Goal: Transaction & Acquisition: Purchase product/service

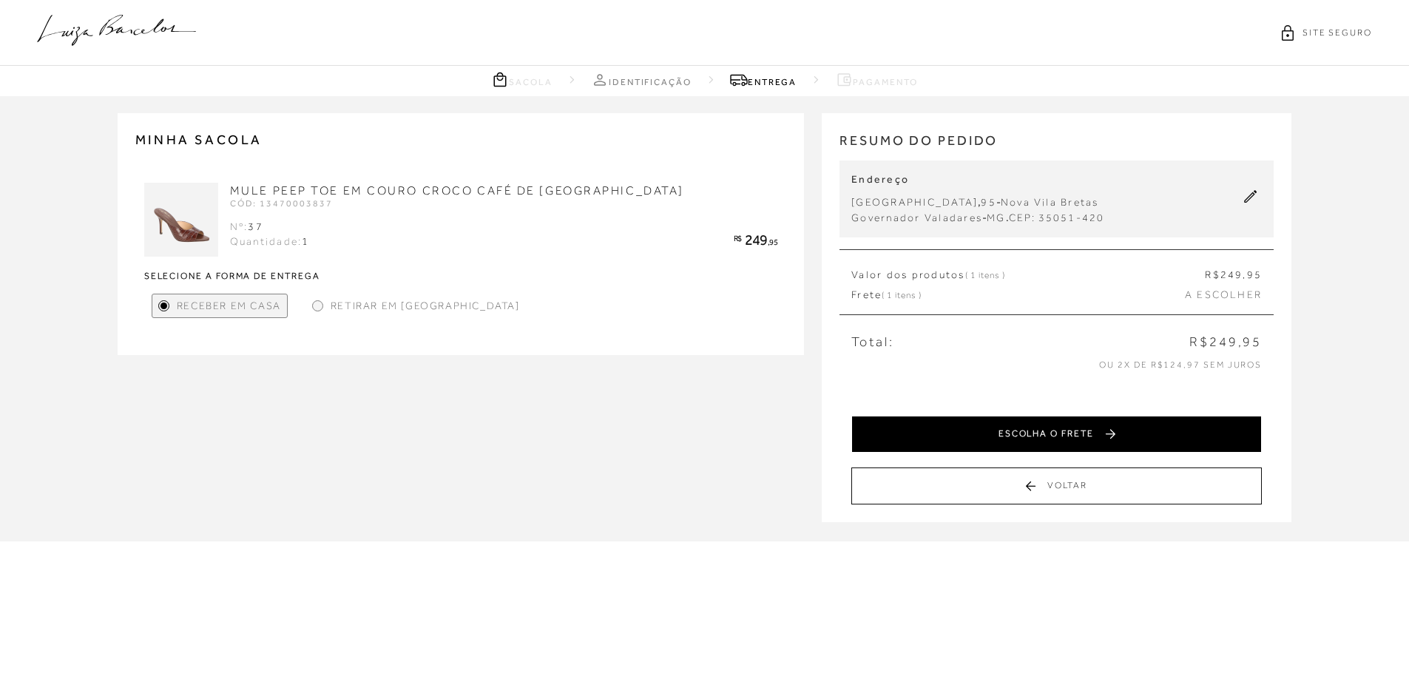
click at [983, 419] on button "ESCOLHA O FRETE" at bounding box center [1056, 434] width 410 height 37
click at [995, 435] on button "SELECIONAR PAGAMENTO" at bounding box center [1056, 434] width 410 height 37
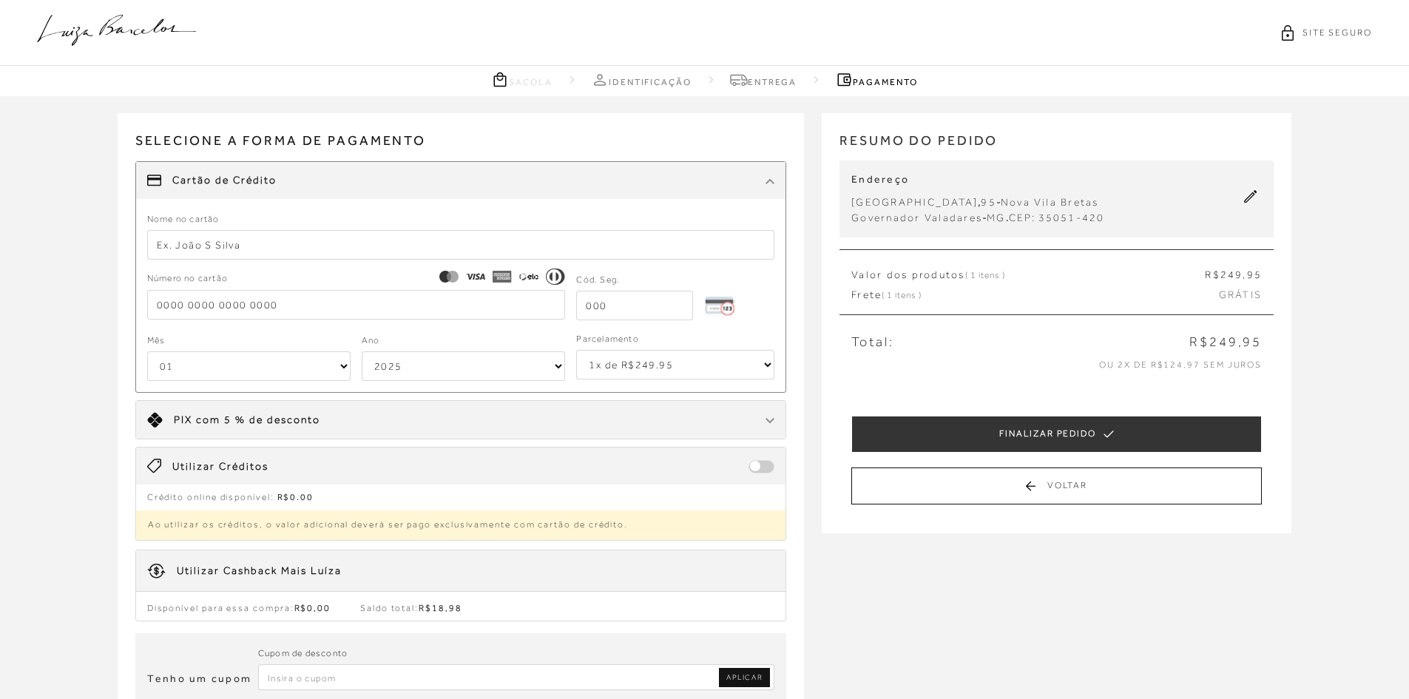
click at [235, 237] on input "text" at bounding box center [461, 245] width 628 height 30
type input "ARMANDA S PATERLINI"
click at [180, 306] on input "tel" at bounding box center [356, 305] width 419 height 30
click at [767, 365] on div "Parcelamento 1x de R$277.65 2x de R$138.83 sem juros 3x de R$92.55 sem juros 4x…" at bounding box center [669, 355] width 209 height 47
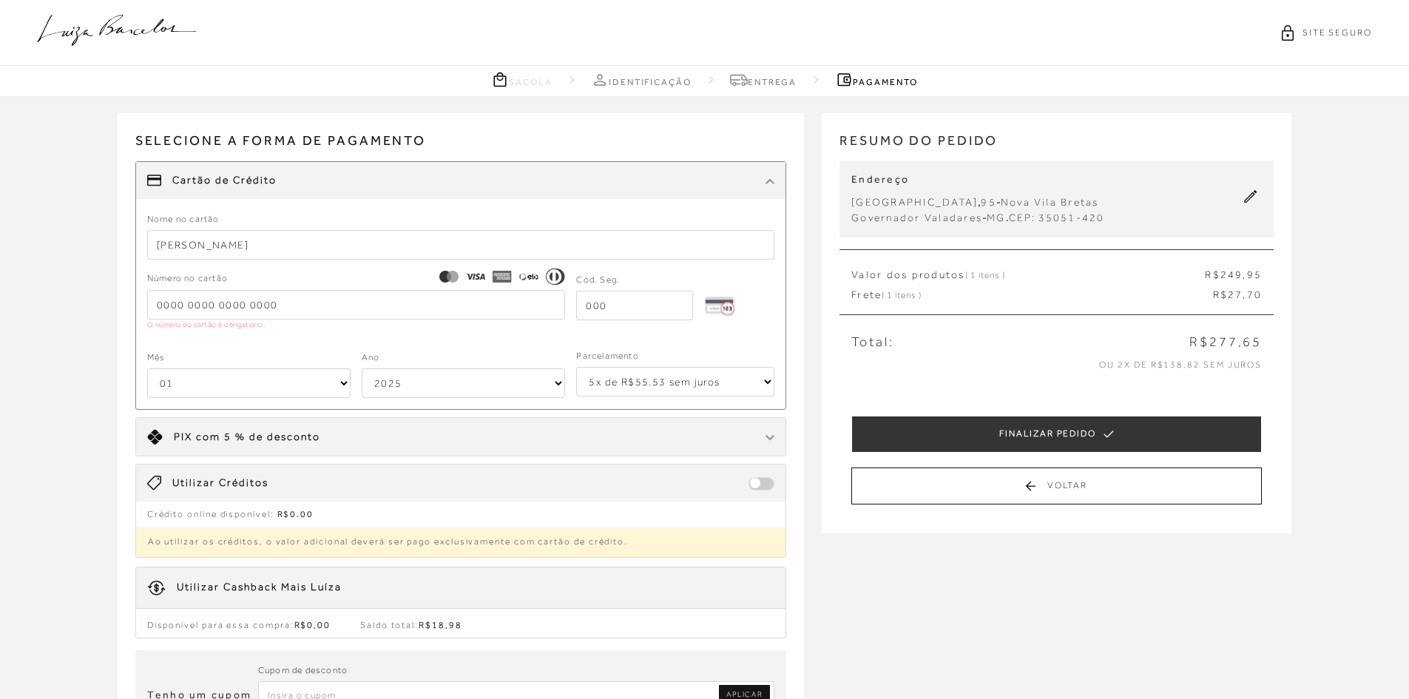
click at [576, 367] on select "1x de R$277.65 2x de R$138.83 sem juros 3x de R$92.55 sem juros 4x de R$69.42 s…" at bounding box center [675, 382] width 198 height 30
click at [768, 381] on select "1x de R$277.65 2x de R$138.83 sem juros 3x de R$92.55 sem juros 4x de R$69.42 s…" at bounding box center [675, 382] width 198 height 30
select select "4"
click at [576, 367] on select "1x de R$277.65 2x de R$138.83 sem juros 3x de R$92.55 sem juros 4x de R$69.42 s…" at bounding box center [675, 382] width 198 height 30
click at [194, 302] on input "tel" at bounding box center [356, 305] width 419 height 30
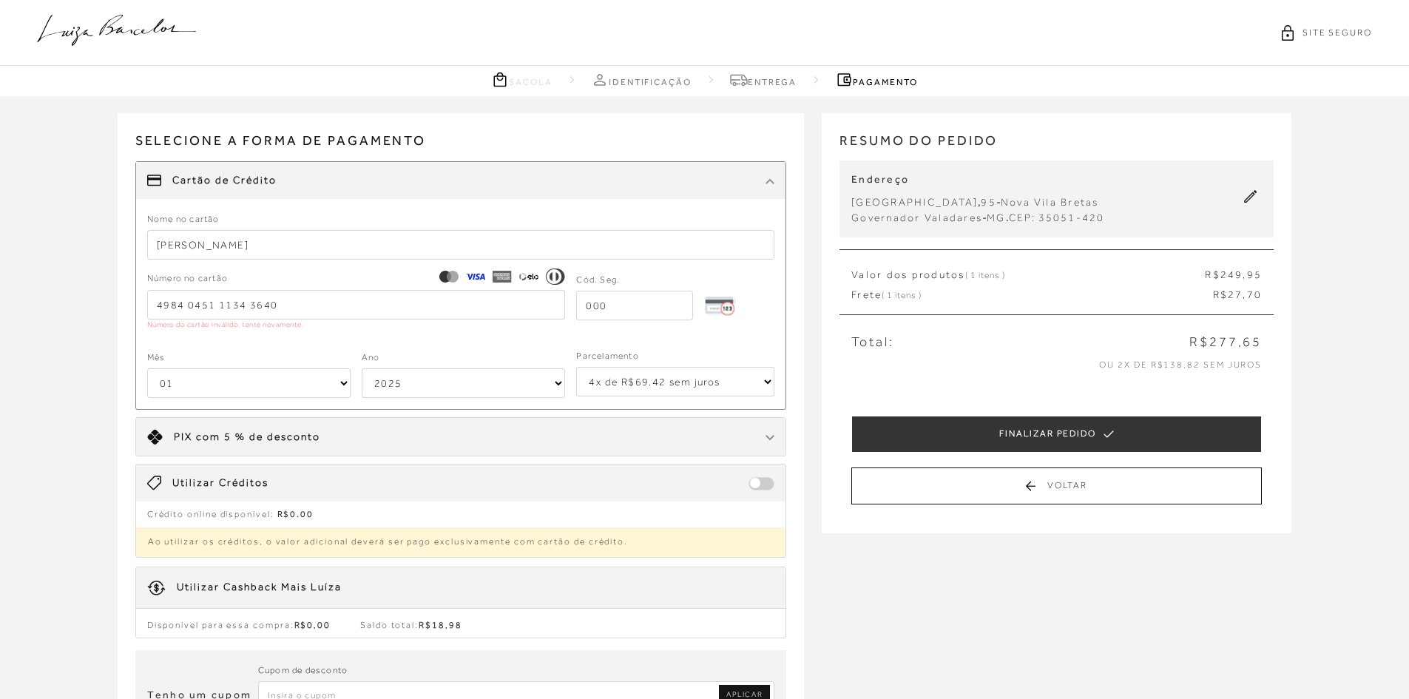
click at [620, 302] on input "tel" at bounding box center [634, 306] width 117 height 30
drag, startPoint x: 284, startPoint y: 302, endPoint x: 149, endPoint y: 306, distance: 135.4
click at [149, 306] on input "4984 0451 1134 3640" at bounding box center [356, 305] width 419 height 30
type input "4984 0751 1134 3640"
click at [612, 300] on input "tel" at bounding box center [640, 306] width 129 height 30
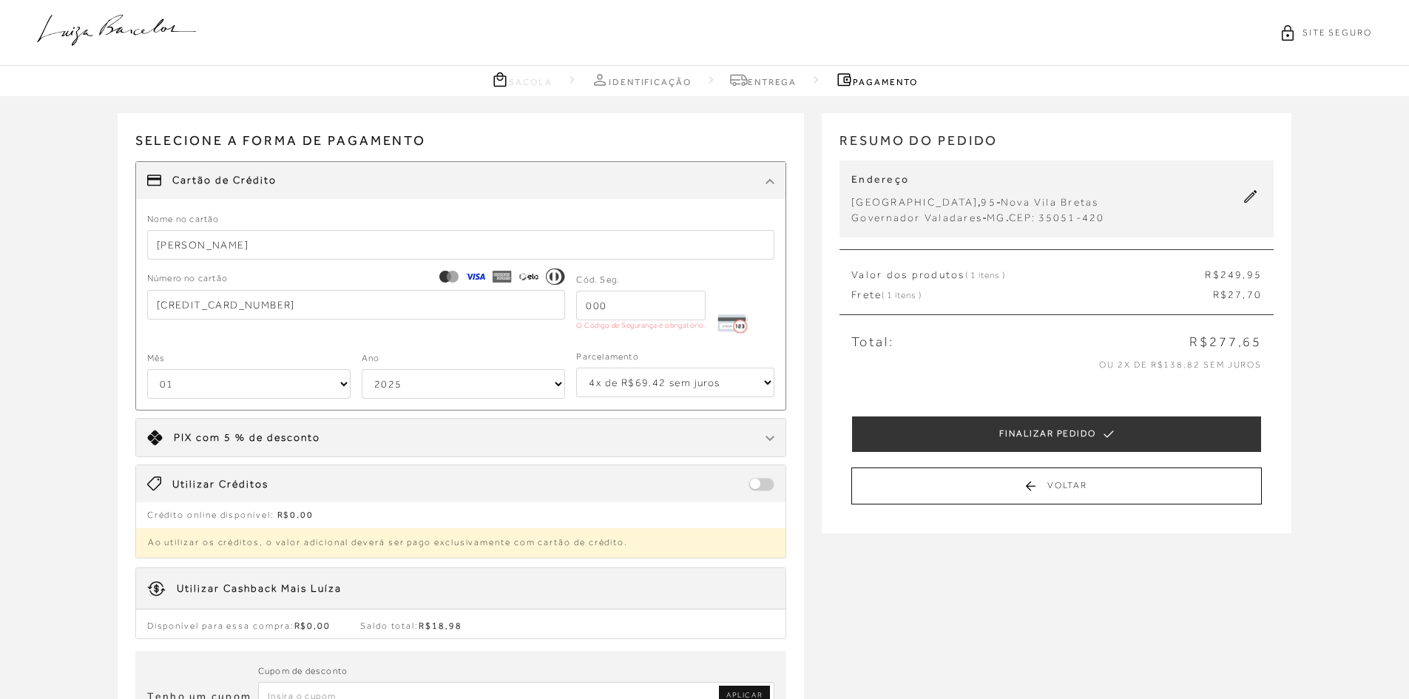
click at [191, 383] on select "01 02 03 04 05 06 07 08 09 10 11 12" at bounding box center [248, 384] width 203 height 30
select select "07"
click at [147, 369] on select "01 02 03 04 05 06 07 08 09 10 11 12" at bounding box center [248, 384] width 203 height 30
click at [429, 380] on select "2025 2026 2027 2028 2029 2030 2031 2032 2033 2034 2035 2036 2037 2038 2039 2040…" at bounding box center [463, 384] width 203 height 30
select select "2030"
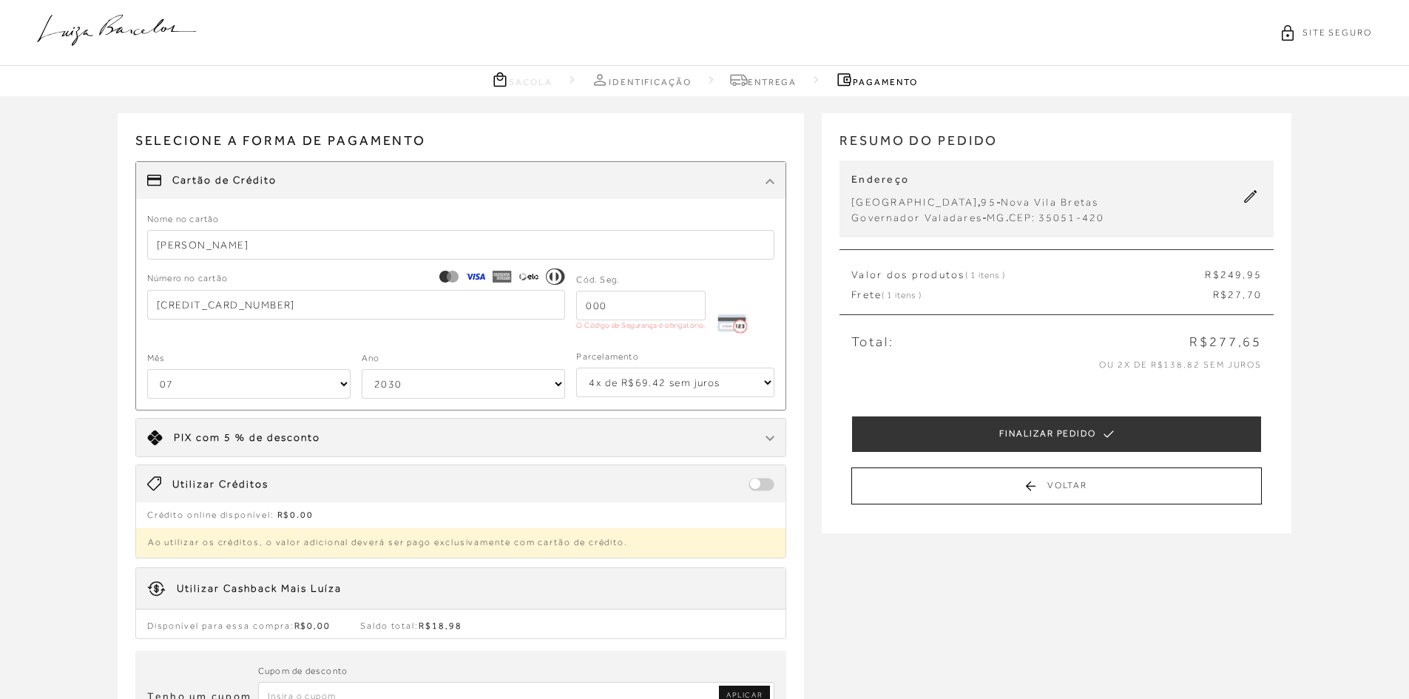
click at [362, 369] on select "2025 2026 2027 2028 2029 2030 2031 2032 2033 2034 2035 2036 2037 2038 2039 2040…" at bounding box center [463, 384] width 203 height 30
drag, startPoint x: 612, startPoint y: 311, endPoint x: 578, endPoint y: 310, distance: 34.0
click at [578, 310] on input "tel" at bounding box center [640, 306] width 129 height 30
click at [604, 305] on input "tel" at bounding box center [640, 306] width 129 height 30
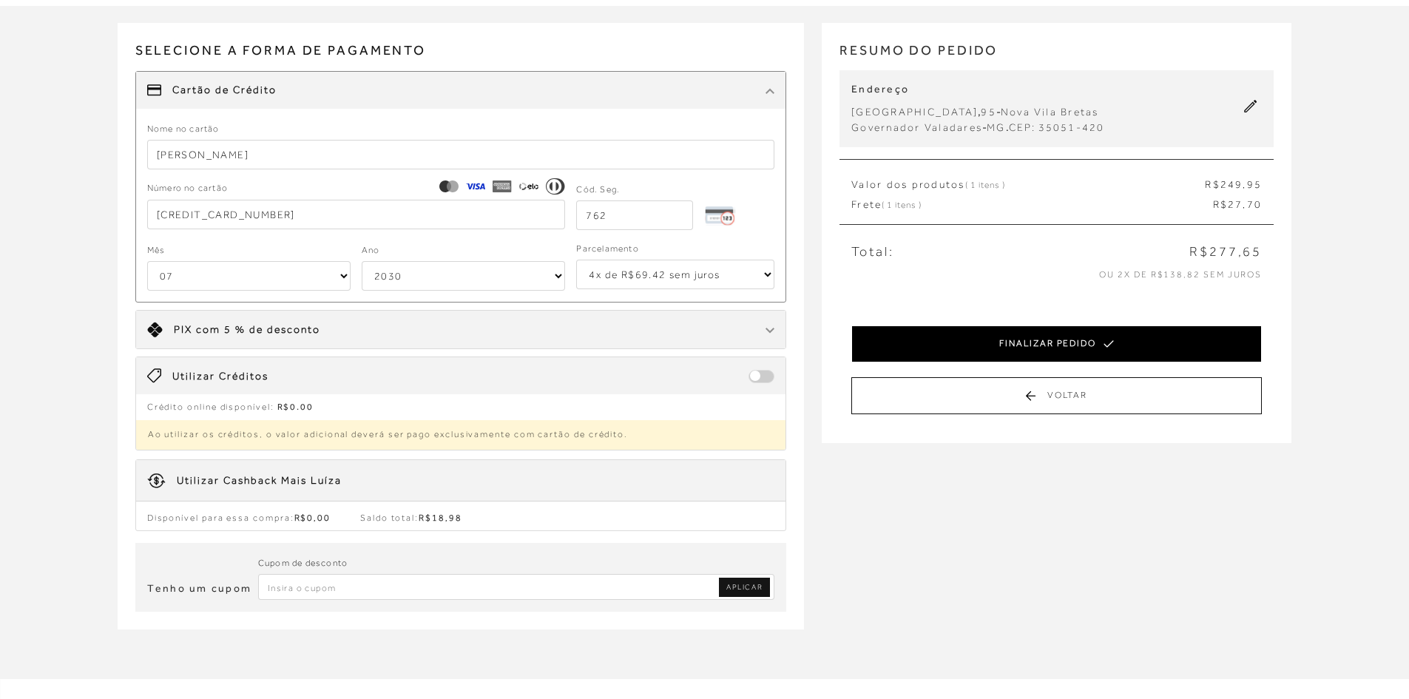
scroll to position [74, 0]
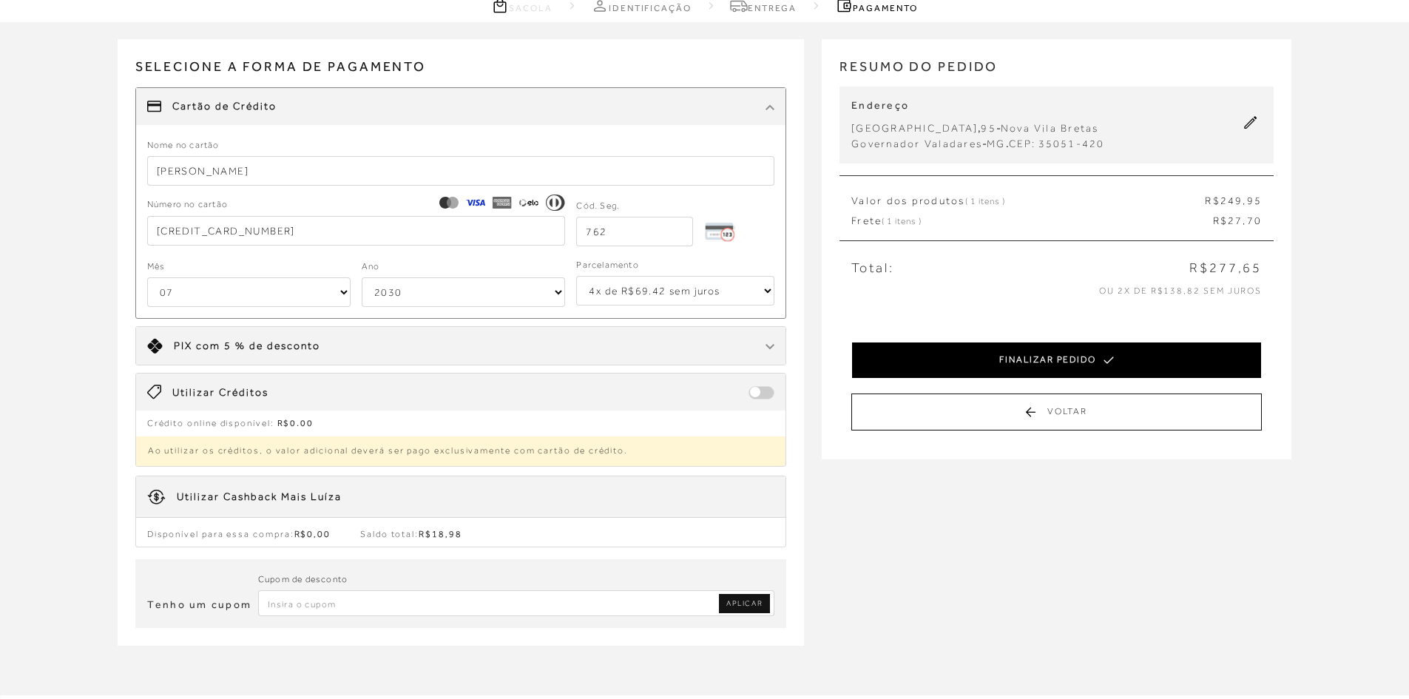
type input "762"
click at [968, 355] on button "FINALIZAR PEDIDO" at bounding box center [1056, 360] width 410 height 37
select select "07"
select select "2030"
select select "4"
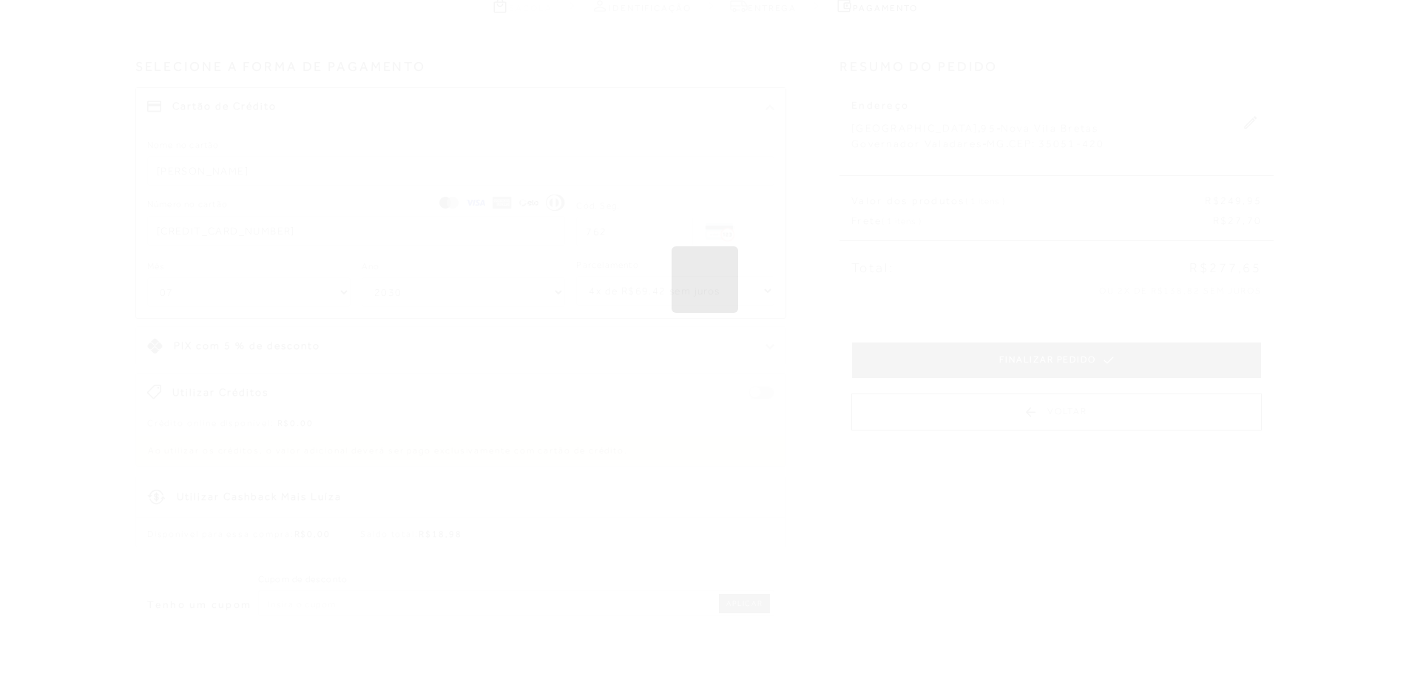
scroll to position [0, 0]
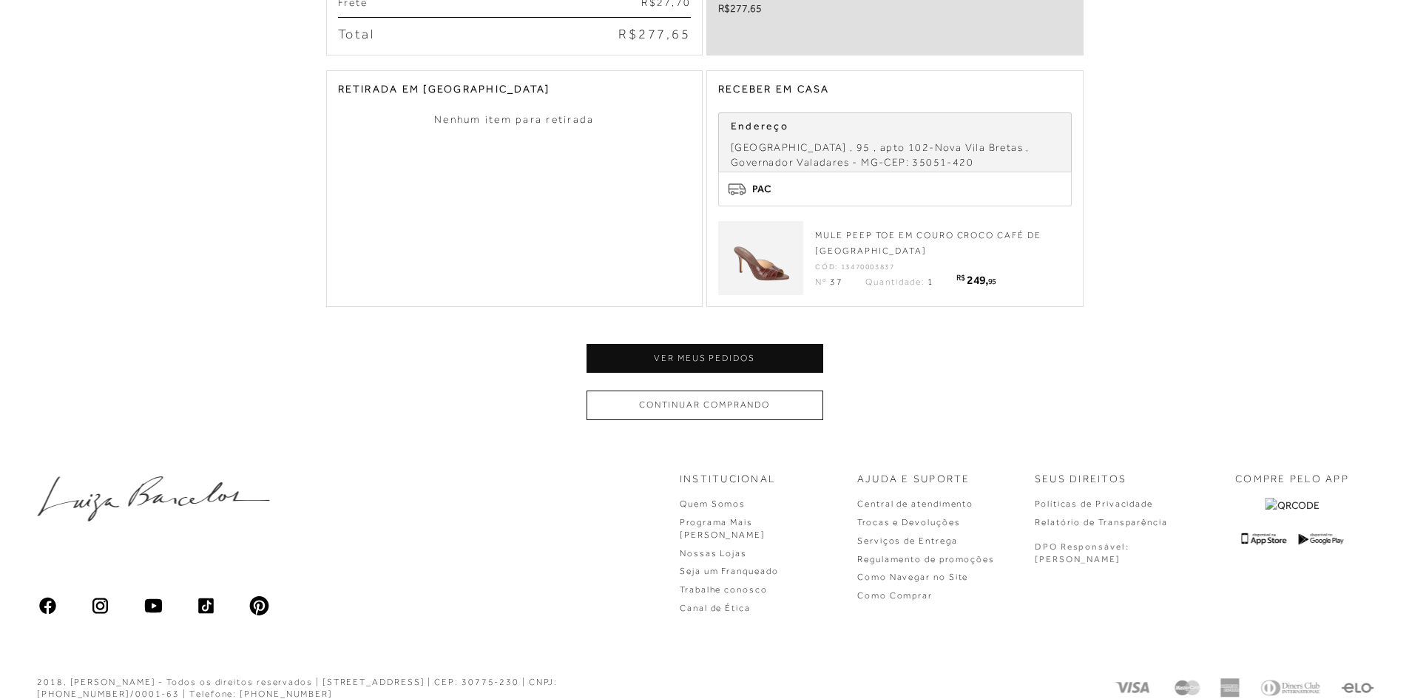
scroll to position [507, 0]
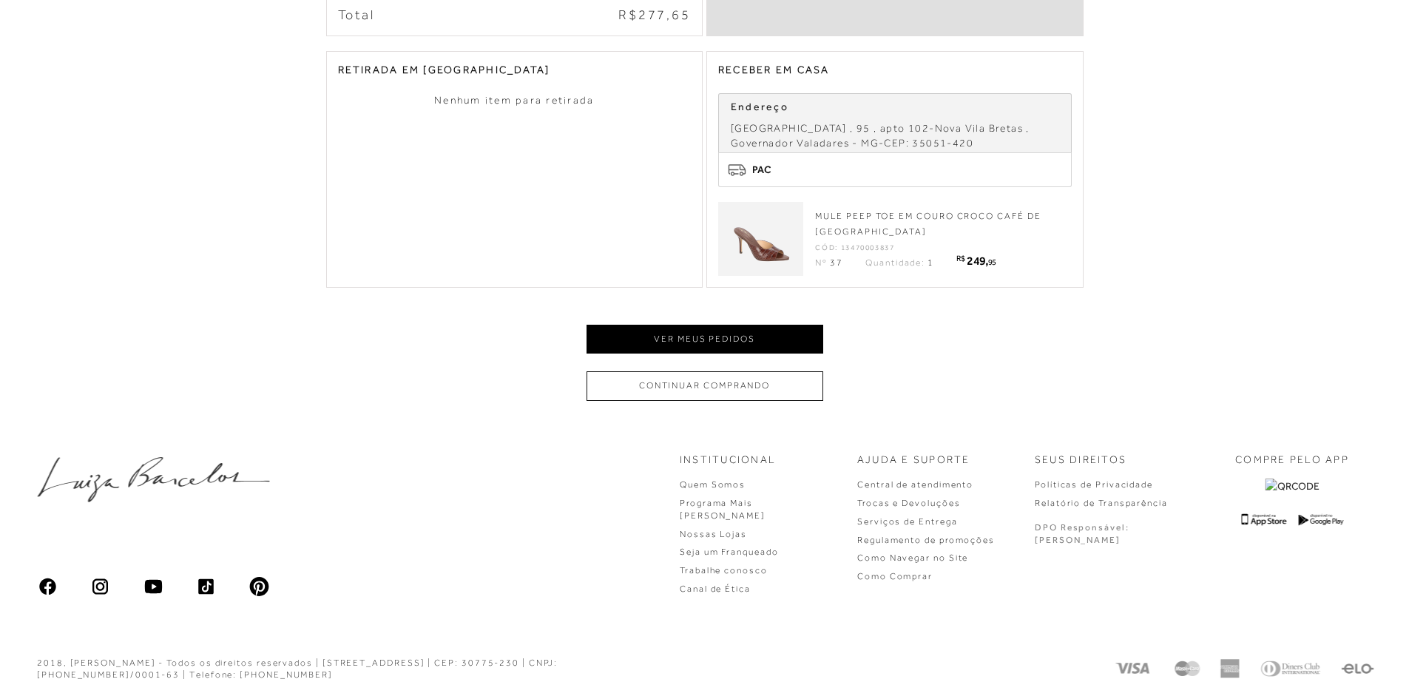
click at [712, 338] on button "Ver meus pedidos" at bounding box center [704, 339] width 237 height 29
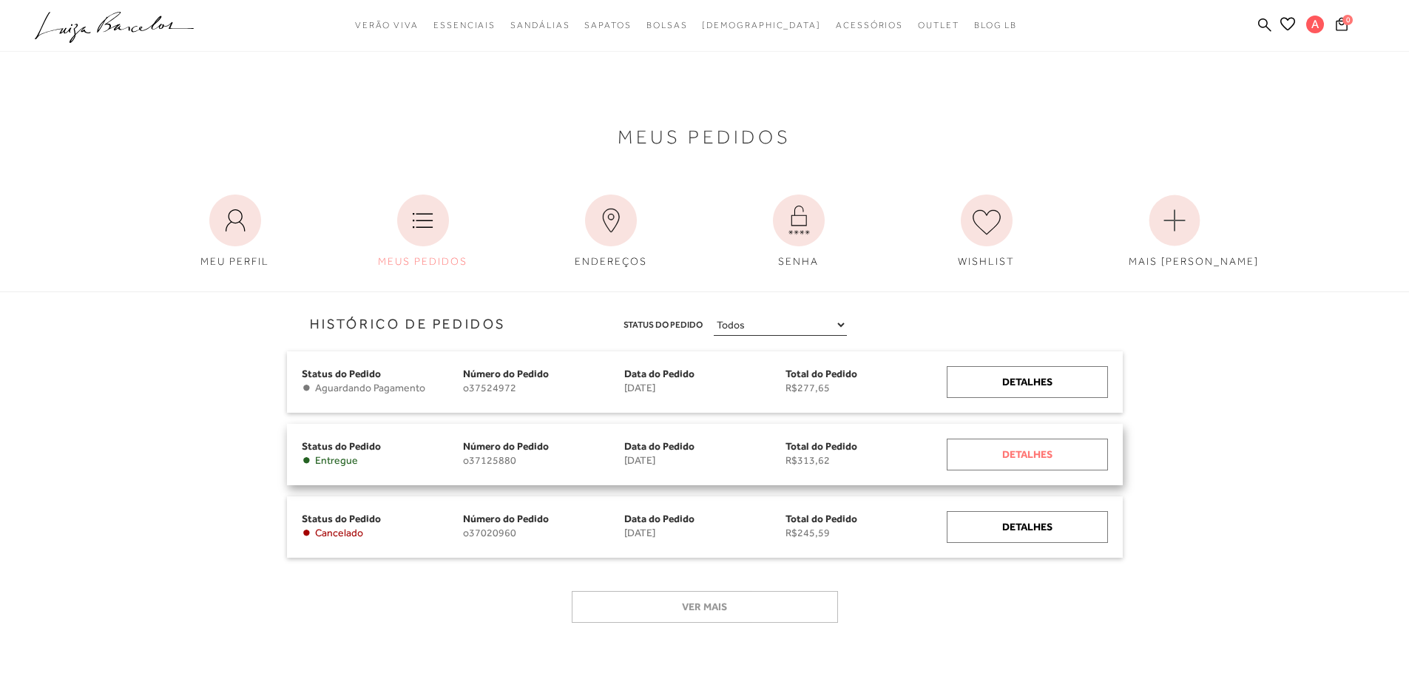
click at [1031, 444] on div "Detalhes" at bounding box center [1027, 455] width 161 height 32
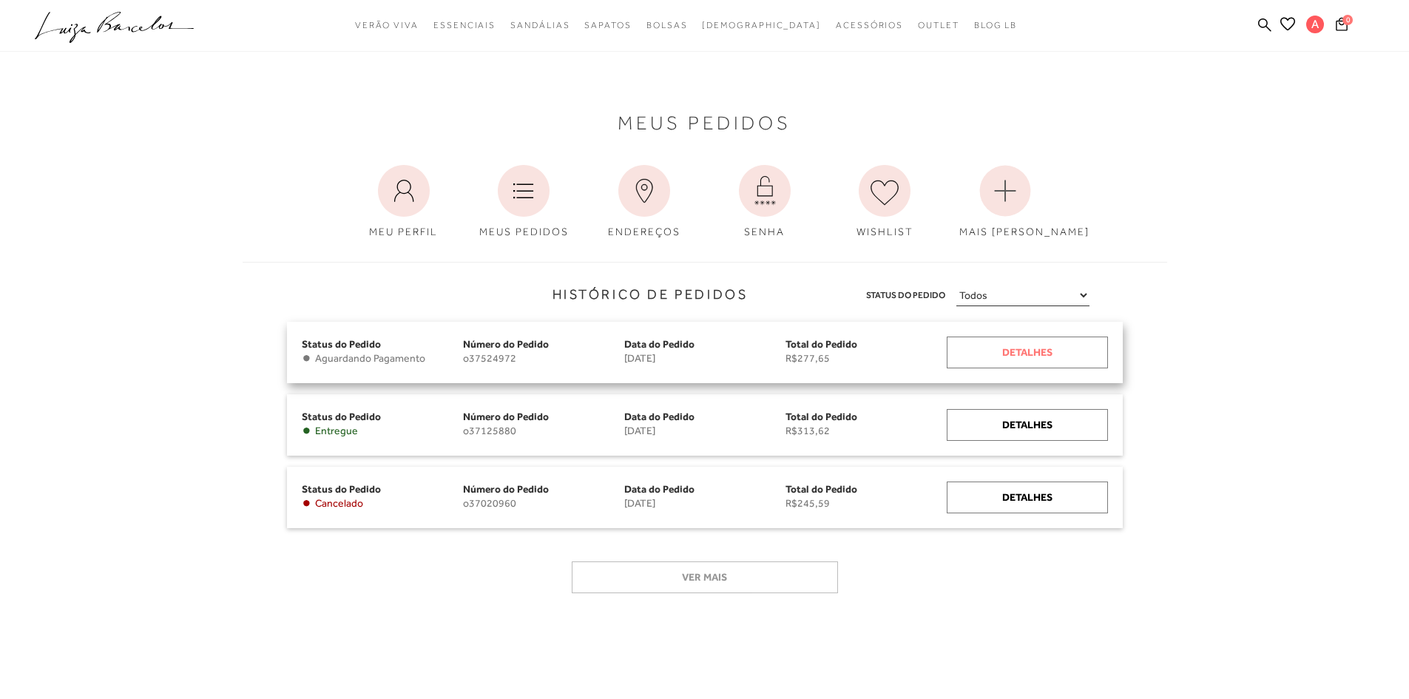
click at [1000, 356] on div "Detalhes" at bounding box center [1027, 352] width 161 height 32
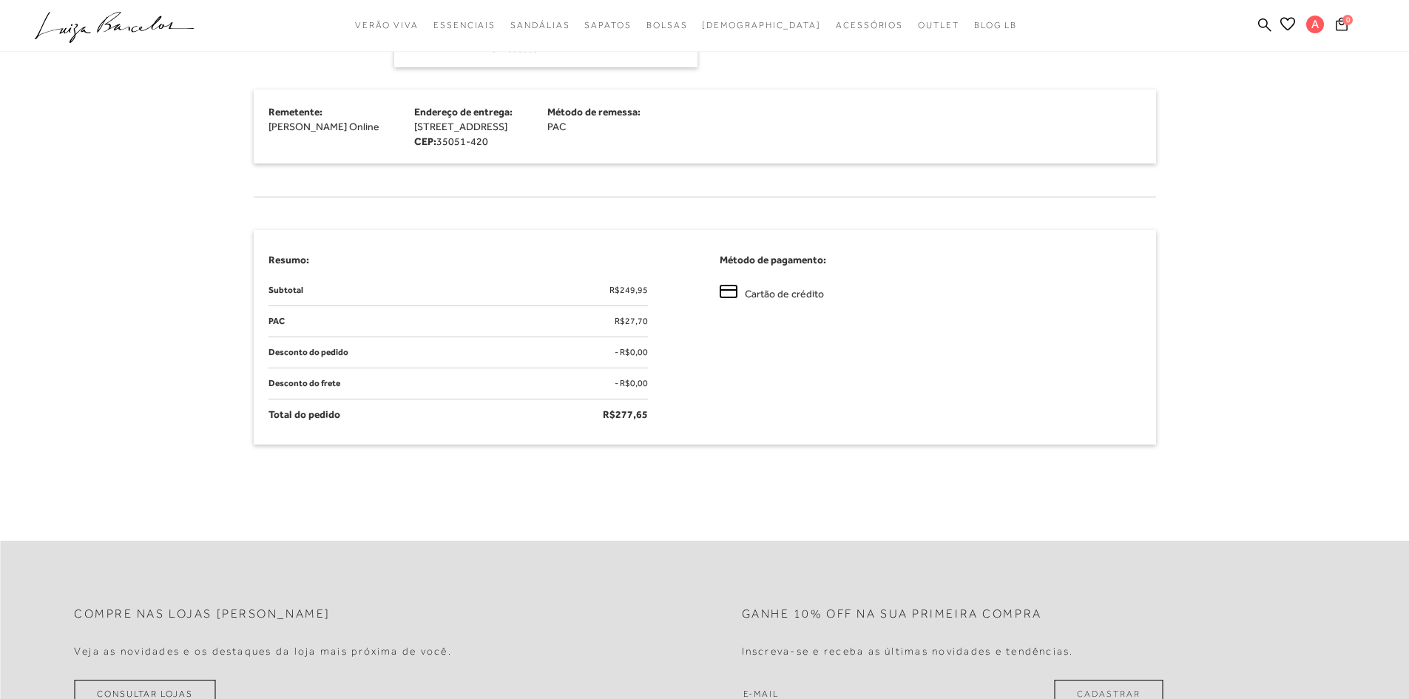
scroll to position [222, 0]
